Goal: Transaction & Acquisition: Subscribe to service/newsletter

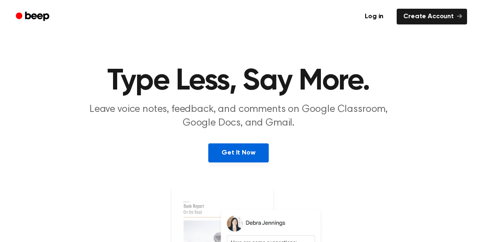
click at [255, 155] on link "Get It Now" at bounding box center [238, 152] width 60 height 19
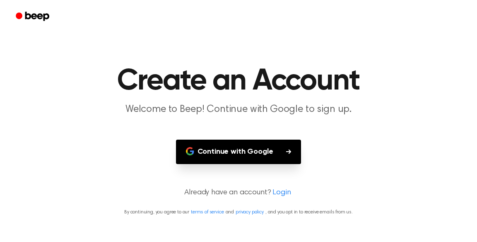
click at [288, 148] on button "Continue with Google" at bounding box center [239, 152] width 126 height 24
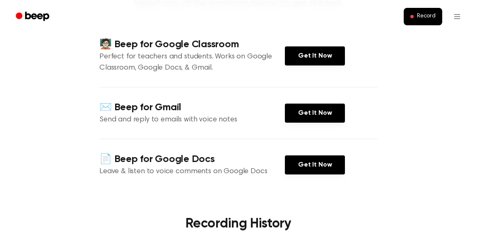
scroll to position [97, 0]
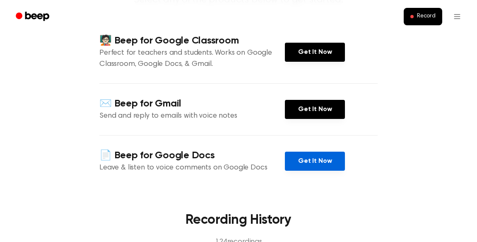
click at [317, 162] on link "Get It Now" at bounding box center [315, 161] width 60 height 19
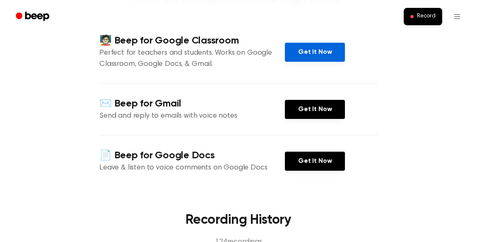
click at [336, 53] on link "Get It Now" at bounding box center [315, 52] width 60 height 19
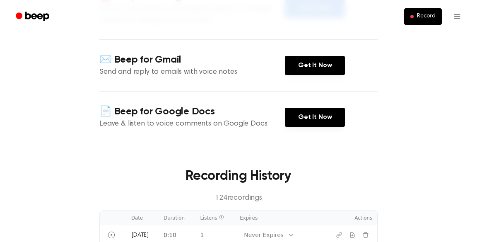
scroll to position [155, 0]
